Goal: Find specific page/section: Find specific page/section

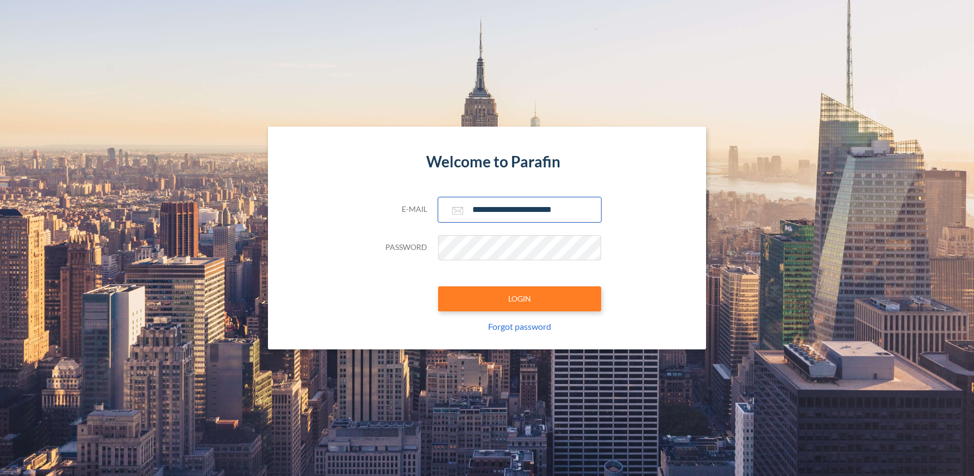
type input "**********"
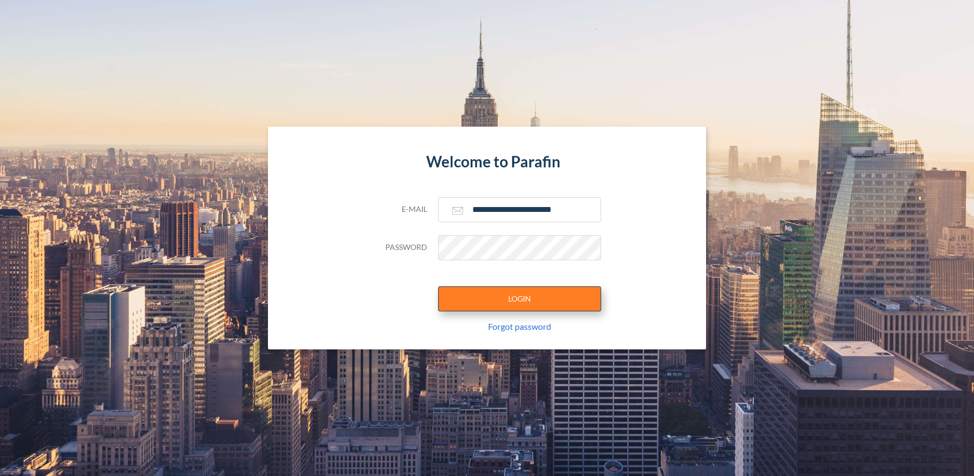
click at [519, 299] on button "LOGIN" at bounding box center [519, 299] width 163 height 25
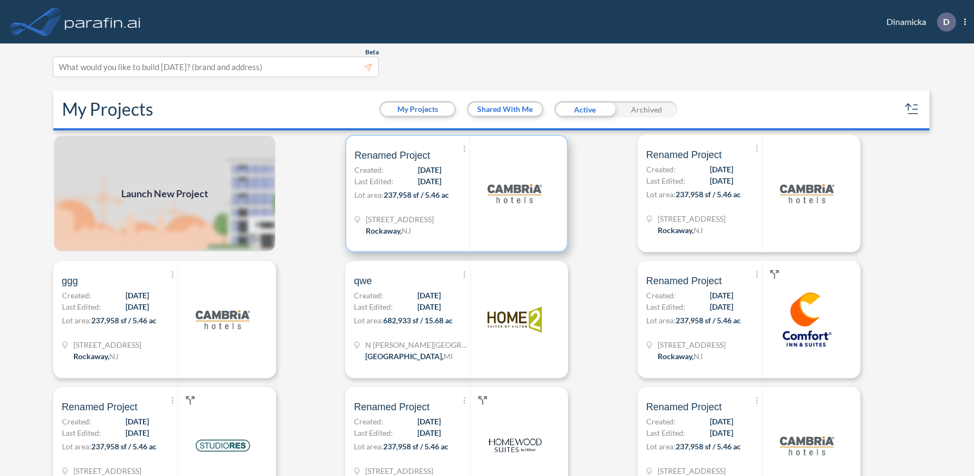
scroll to position [3, 0]
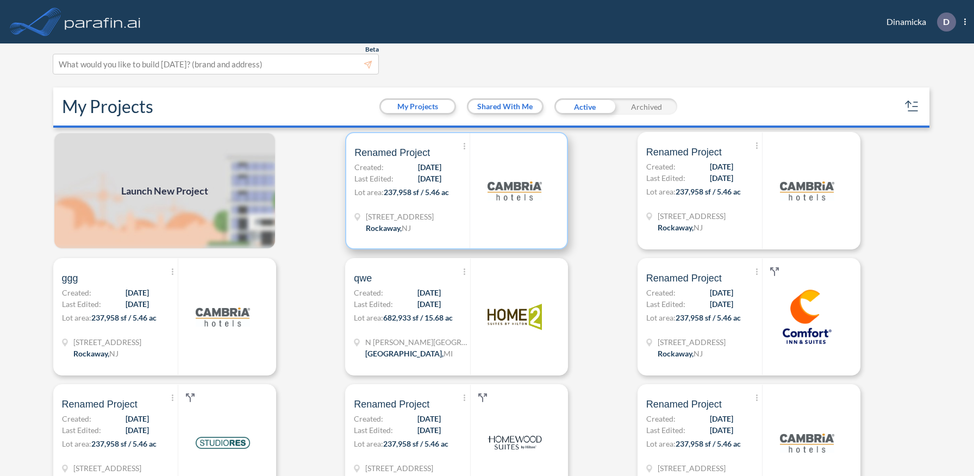
click at [457, 190] on p "Lot area: 237,958 sf / 5.46 ac" at bounding box center [412, 195] width 115 height 16
